Goal: Download file/media

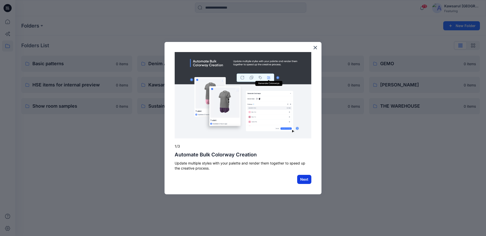
click at [307, 178] on button "Next" at bounding box center [304, 179] width 14 height 9
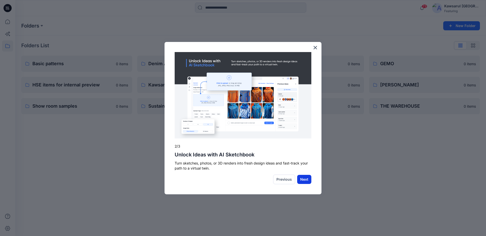
click at [306, 179] on button "Next" at bounding box center [304, 179] width 14 height 9
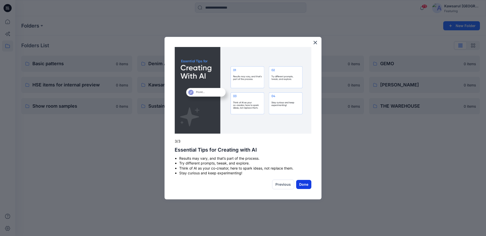
click at [306, 183] on button "Done" at bounding box center [303, 184] width 15 height 9
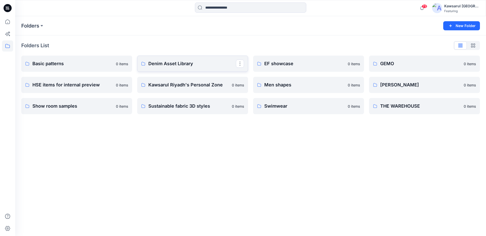
click at [183, 65] on p "Denim Asset Library" at bounding box center [192, 63] width 88 height 7
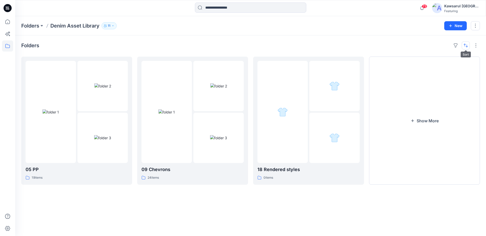
click at [466, 45] on button "button" at bounding box center [465, 45] width 8 height 8
click at [447, 68] on p "A to Z" at bounding box center [449, 69] width 32 height 5
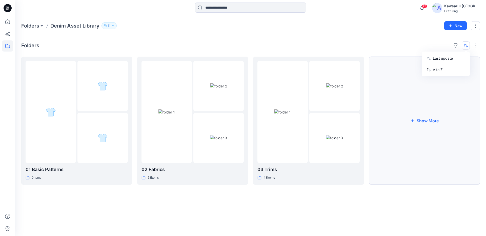
click at [427, 114] on button "Show More" at bounding box center [424, 121] width 111 height 128
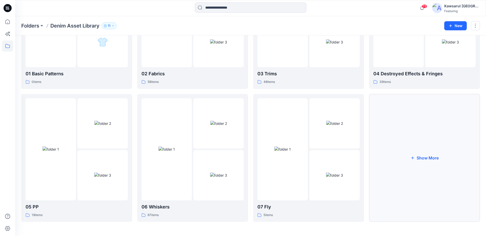
click at [436, 157] on button "Show More" at bounding box center [424, 158] width 111 height 128
click at [436, 159] on button "Show More" at bounding box center [424, 158] width 111 height 128
click at [436, 160] on button "Show More" at bounding box center [424, 158] width 111 height 128
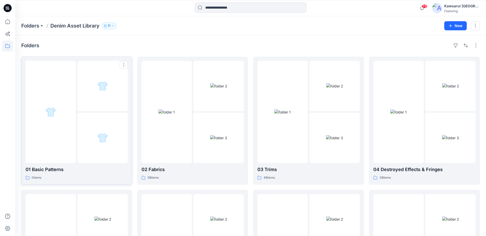
click at [94, 105] on div at bounding box center [102, 86] width 50 height 50
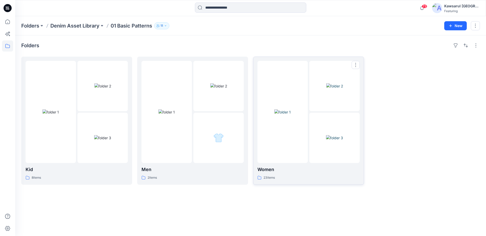
click at [288, 115] on img at bounding box center [282, 112] width 16 height 5
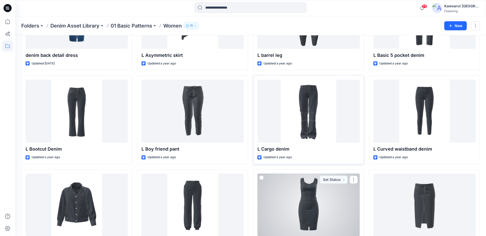
scroll to position [59, 0]
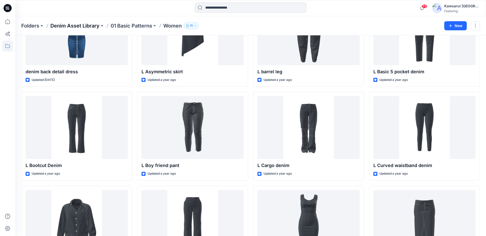
click at [88, 26] on p "Denim Asset Library" at bounding box center [74, 25] width 49 height 7
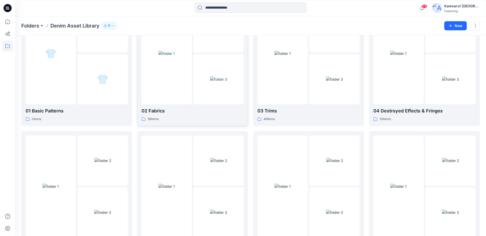
click at [210, 82] on img at bounding box center [218, 79] width 17 height 5
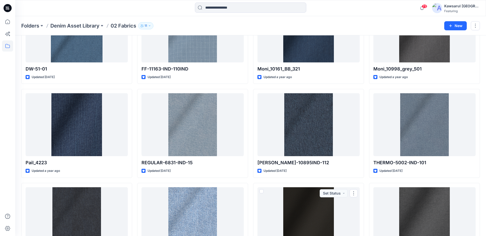
scroll to position [249, 0]
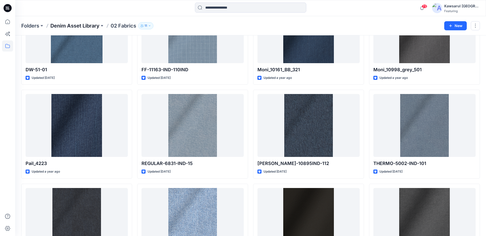
click at [81, 25] on p "Denim Asset Library" at bounding box center [74, 25] width 49 height 7
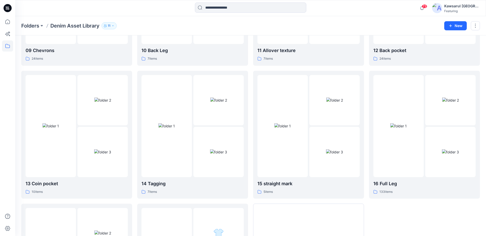
scroll to position [393, 0]
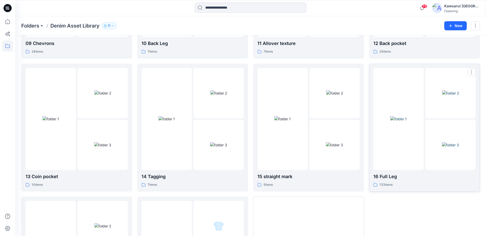
click at [407, 122] on img at bounding box center [398, 118] width 16 height 5
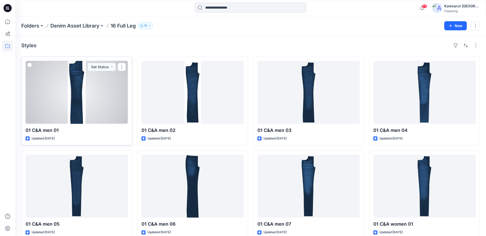
click at [77, 95] on div at bounding box center [77, 92] width 102 height 63
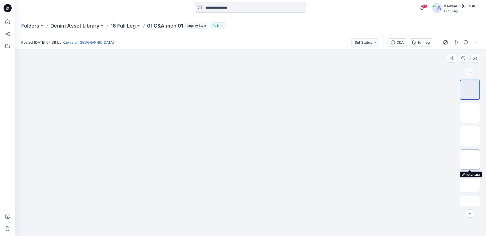
scroll to position [10, 0]
click at [84, 26] on p "Denim Asset Library" at bounding box center [74, 25] width 49 height 7
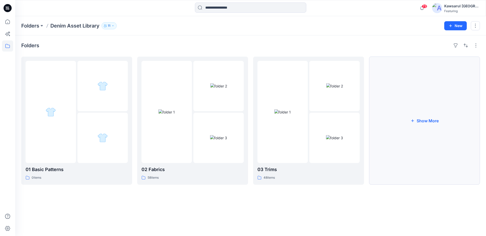
click at [437, 126] on button "Show More" at bounding box center [424, 121] width 111 height 128
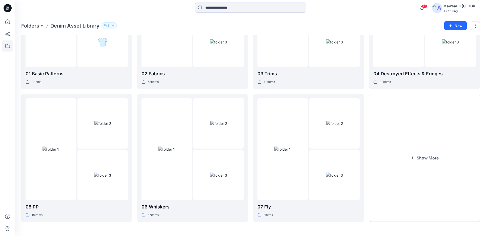
click at [406, 188] on button "Show More" at bounding box center [424, 158] width 111 height 128
click at [416, 173] on button "Show More" at bounding box center [424, 158] width 111 height 128
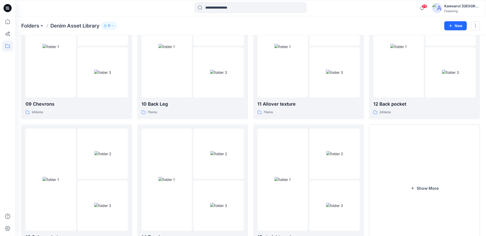
scroll to position [362, 0]
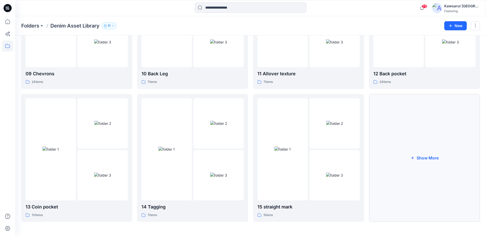
click at [423, 162] on button "Show More" at bounding box center [424, 158] width 111 height 128
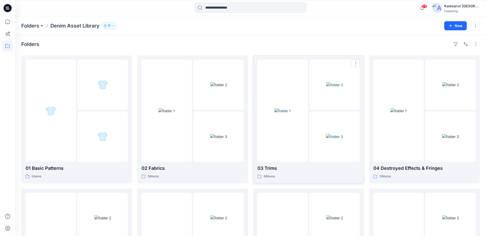
scroll to position [0, 0]
click at [291, 112] on img at bounding box center [282, 112] width 16 height 5
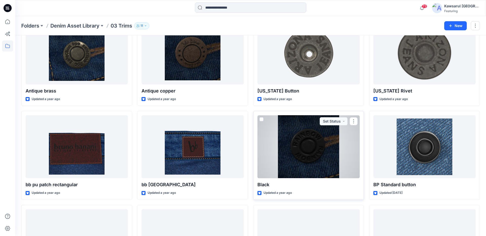
scroll to position [41, 0]
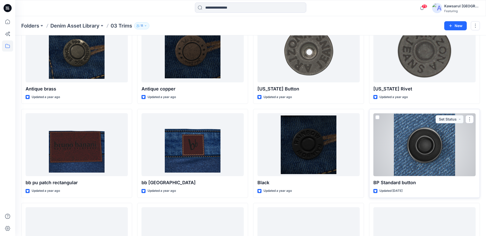
click at [420, 155] on div at bounding box center [424, 144] width 102 height 63
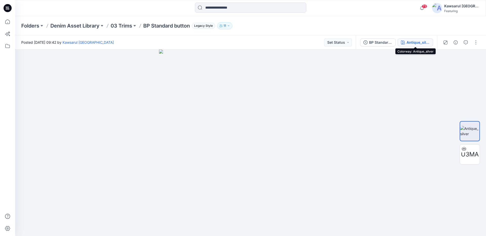
click at [416, 40] on div "Antique_silver" at bounding box center [417, 43] width 23 height 6
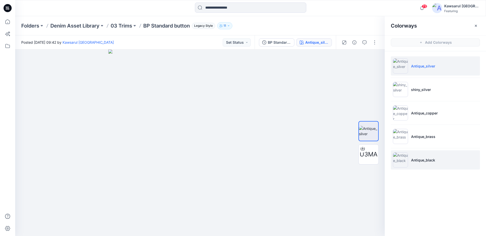
click at [436, 164] on li "Antique_black" at bounding box center [435, 160] width 89 height 19
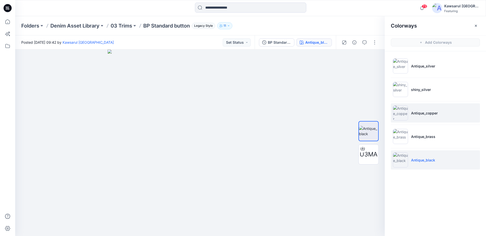
click at [433, 120] on li "Antique_copper" at bounding box center [435, 112] width 89 height 19
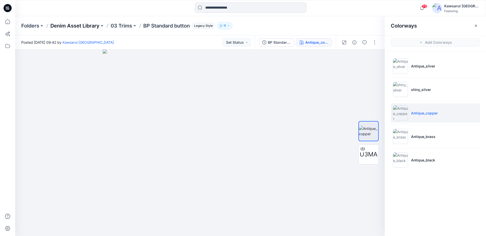
click at [91, 24] on p "Denim Asset Library" at bounding box center [74, 25] width 49 height 7
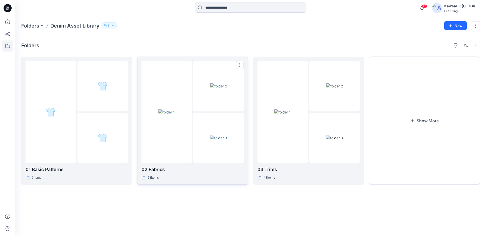
click at [175, 110] on img at bounding box center [166, 112] width 16 height 5
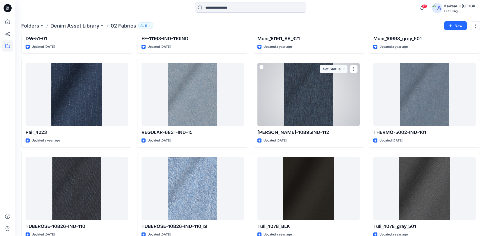
scroll to position [286, 0]
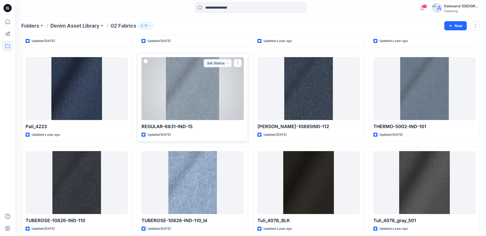
click at [225, 80] on div at bounding box center [192, 88] width 102 height 63
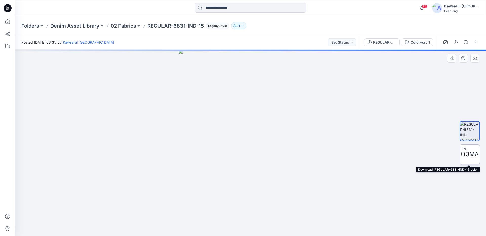
click at [464, 150] on icon at bounding box center [464, 149] width 4 height 4
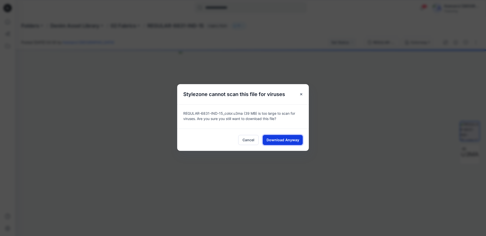
click at [290, 140] on span "Download Anyway" at bounding box center [282, 139] width 33 height 5
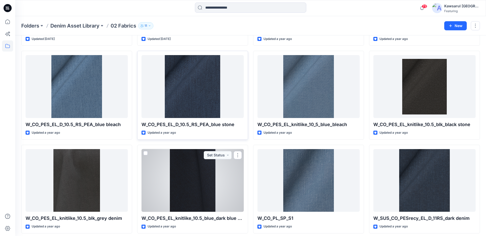
scroll to position [663, 0]
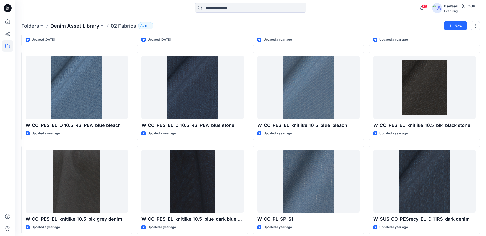
click at [80, 27] on p "Denim Asset Library" at bounding box center [74, 25] width 49 height 7
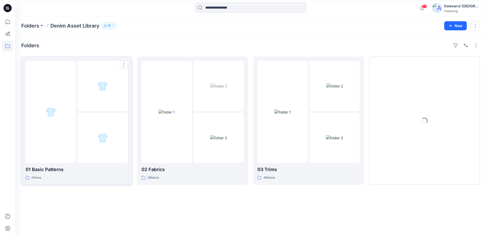
click at [92, 109] on div at bounding box center [102, 86] width 50 height 50
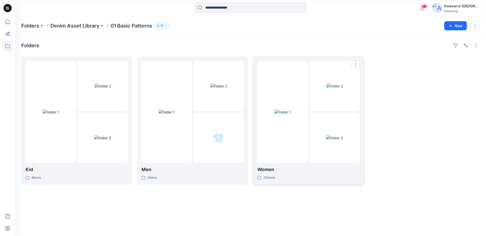
click at [307, 115] on div at bounding box center [282, 112] width 50 height 102
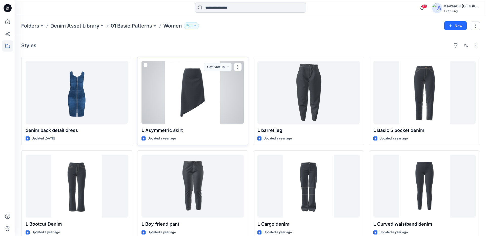
click at [194, 98] on div at bounding box center [192, 92] width 102 height 63
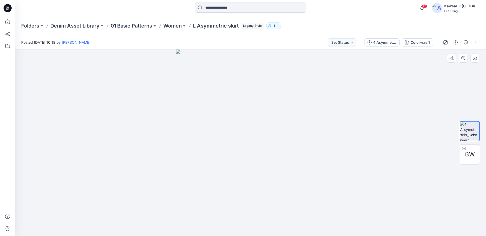
click at [398, 148] on div at bounding box center [250, 143] width 471 height 187
click at [90, 26] on p "Denim Asset Library" at bounding box center [74, 25] width 49 height 7
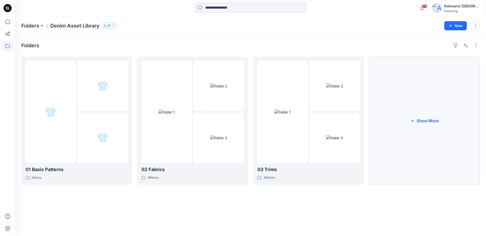
click at [416, 120] on button "Show More" at bounding box center [424, 121] width 111 height 128
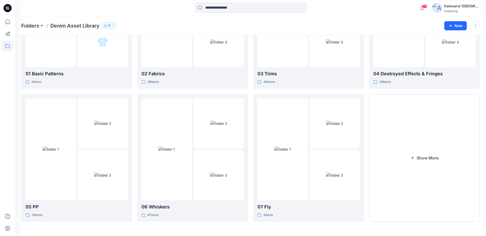
click at [407, 191] on button "Show More" at bounding box center [424, 158] width 111 height 128
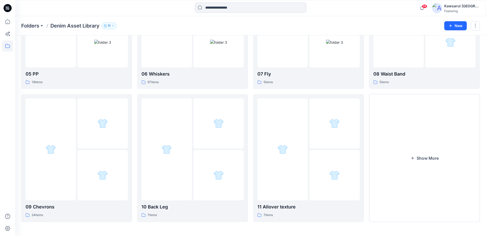
click at [407, 191] on button "Show More" at bounding box center [424, 158] width 111 height 128
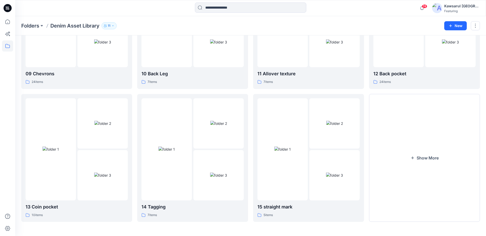
click at [407, 191] on button "Show More" at bounding box center [424, 158] width 111 height 128
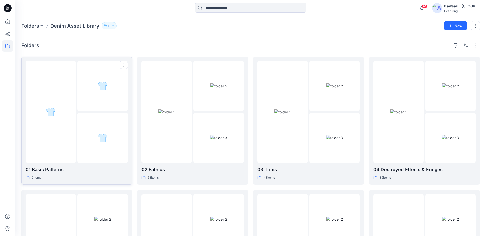
click at [112, 119] on div at bounding box center [102, 138] width 50 height 50
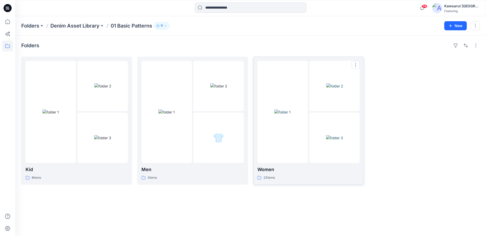
click at [285, 115] on img at bounding box center [282, 112] width 16 height 5
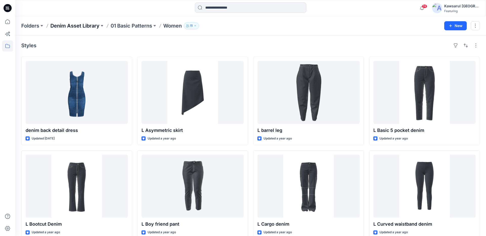
click at [85, 27] on p "Denim Asset Library" at bounding box center [74, 25] width 49 height 7
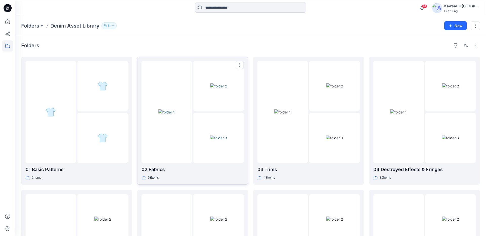
click at [175, 115] on img at bounding box center [166, 112] width 16 height 5
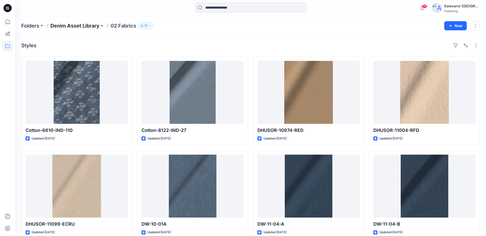
click at [91, 26] on p "Denim Asset Library" at bounding box center [74, 25] width 49 height 7
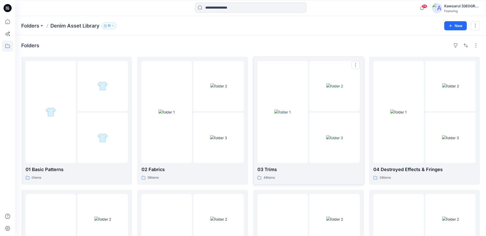
click at [289, 129] on div at bounding box center [282, 112] width 50 height 102
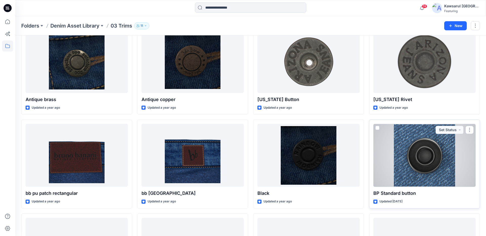
scroll to position [37, 0]
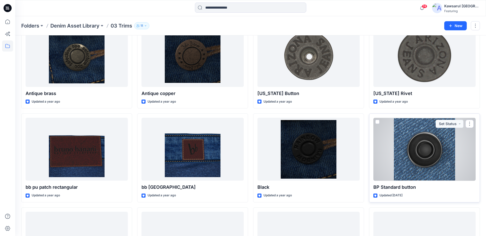
click at [414, 156] on div at bounding box center [424, 149] width 102 height 63
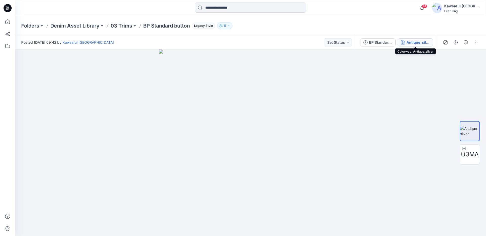
click at [419, 44] on div "Antique_silver" at bounding box center [417, 43] width 23 height 6
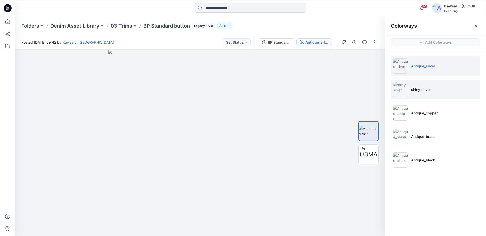
click at [422, 88] on p "shiny_silver" at bounding box center [421, 89] width 20 height 5
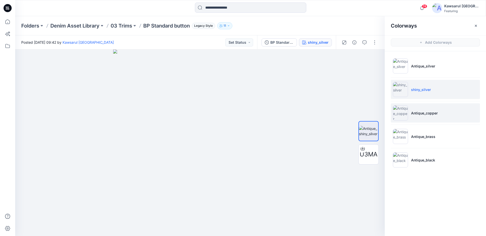
click at [423, 113] on p "Antique_copper" at bounding box center [424, 113] width 27 height 5
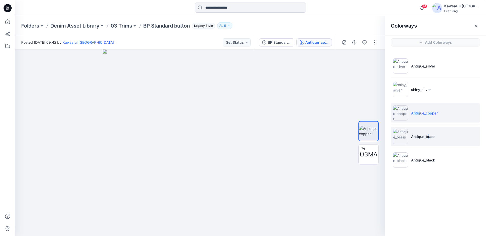
click at [429, 136] on p "Antique_brass" at bounding box center [423, 136] width 24 height 5
click at [82, 24] on p "Denim Asset Library" at bounding box center [74, 25] width 49 height 7
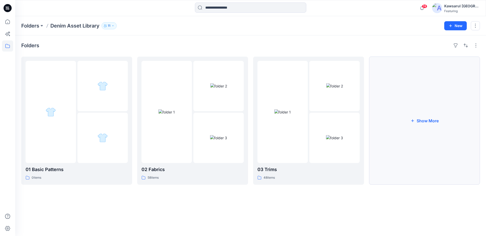
click at [408, 118] on button "Show More" at bounding box center [424, 121] width 111 height 128
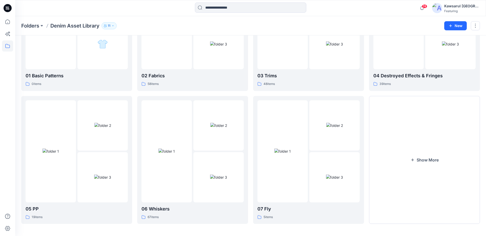
scroll to position [96, 0]
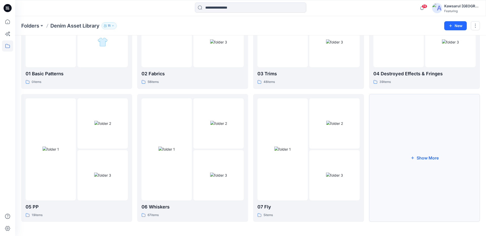
click at [428, 167] on button "Show More" at bounding box center [424, 158] width 111 height 128
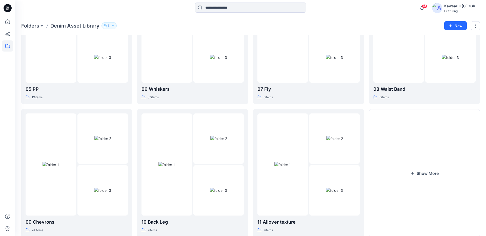
scroll to position [229, 0]
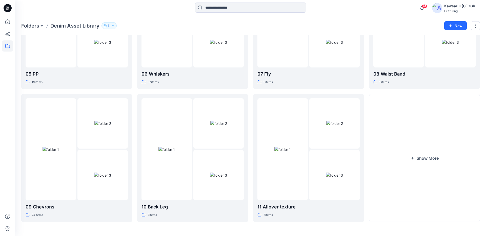
click at [428, 167] on button "Show More" at bounding box center [424, 158] width 111 height 128
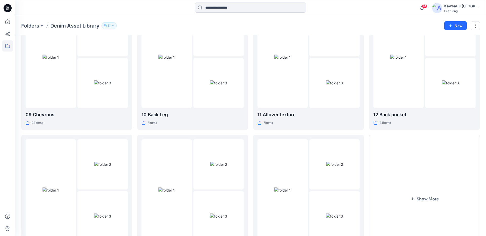
scroll to position [362, 0]
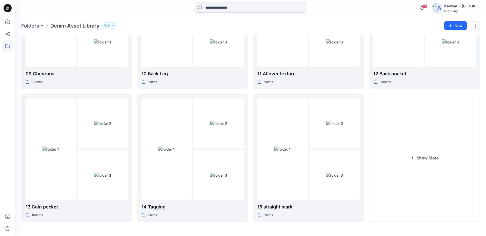
click at [428, 167] on button "Show More" at bounding box center [424, 158] width 111 height 128
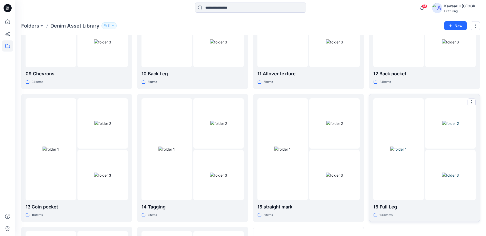
click at [442, 173] on img at bounding box center [450, 175] width 17 height 5
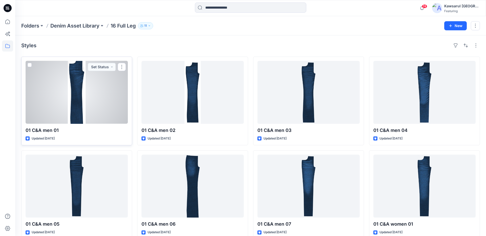
click at [101, 90] on div at bounding box center [77, 92] width 102 height 63
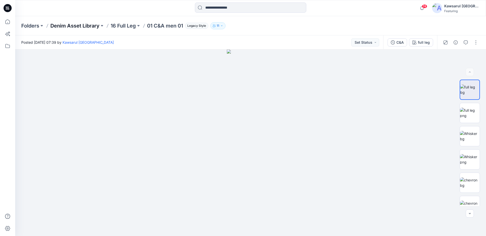
click at [88, 25] on p "Denim Asset Library" at bounding box center [74, 25] width 49 height 7
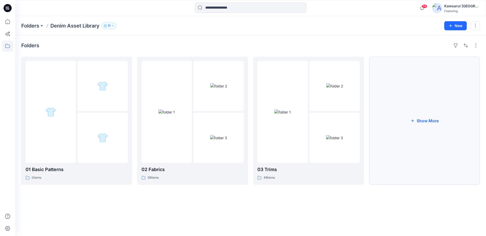
click at [416, 116] on button "Show More" at bounding box center [424, 121] width 111 height 128
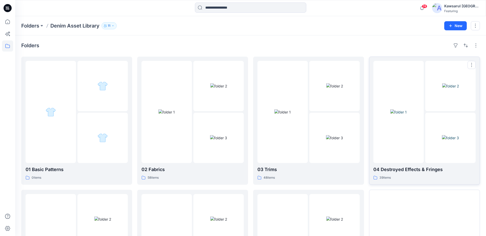
click at [417, 118] on div at bounding box center [398, 112] width 50 height 102
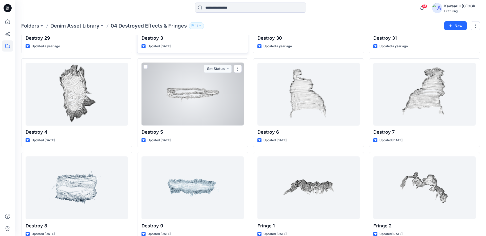
scroll to position [564, 0]
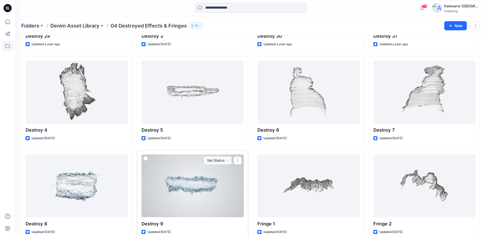
click at [218, 185] on div at bounding box center [192, 186] width 102 height 63
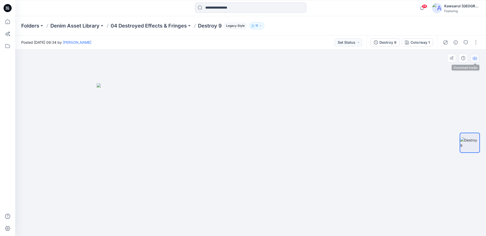
click at [475, 58] on icon "button" at bounding box center [475, 57] width 2 height 3
